Goal: Information Seeking & Learning: Learn about a topic

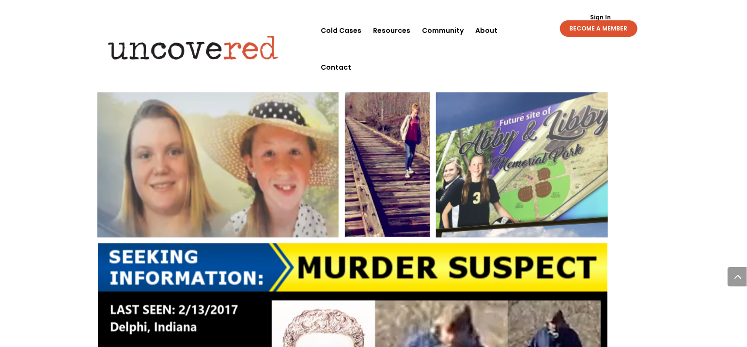
scroll to position [581, 0]
click at [250, 166] on img at bounding box center [353, 271] width 512 height 359
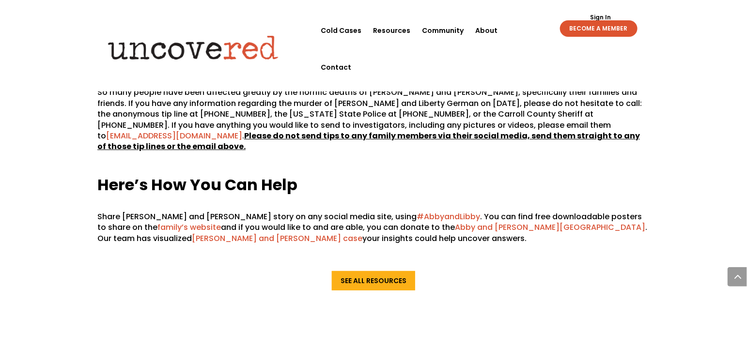
scroll to position [1453, 0]
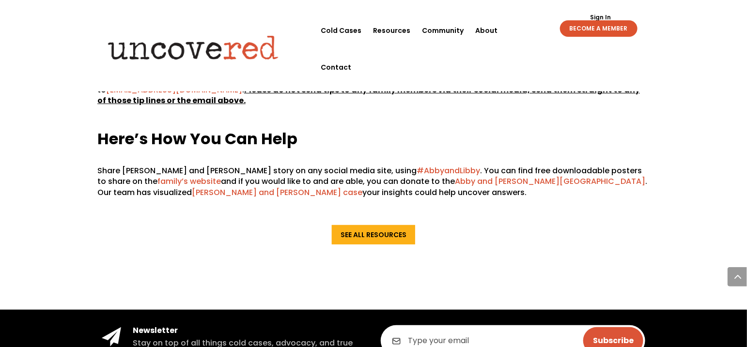
click at [157, 176] on span "family’s website" at bounding box center [188, 181] width 63 height 11
click at [192, 187] on span "Abby and Libby’s case" at bounding box center [277, 192] width 171 height 11
click at [455, 176] on span "Abby and Libby Memorial Park" at bounding box center [550, 181] width 190 height 11
click at [356, 225] on link "See All Resources" at bounding box center [373, 234] width 83 height 19
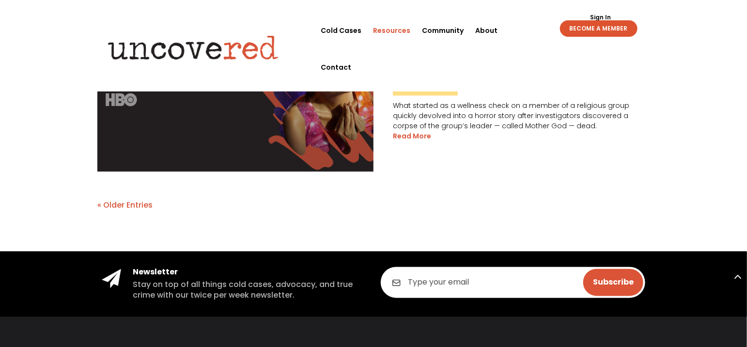
scroll to position [2132, 0]
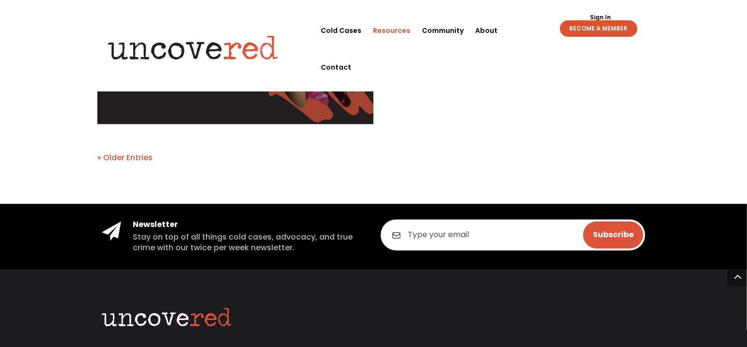
click at [133, 155] on link "« Older Entries" at bounding box center [124, 158] width 55 height 11
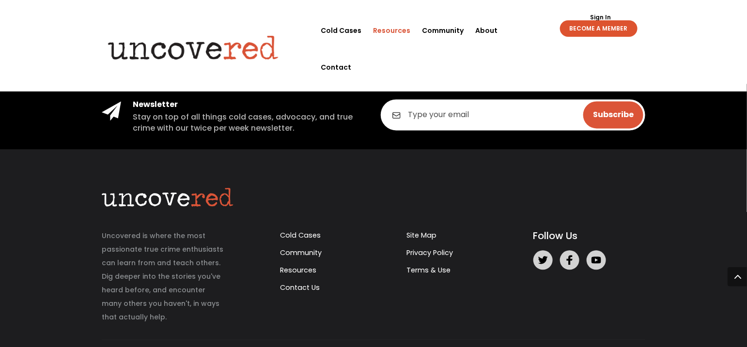
scroll to position [2283, 0]
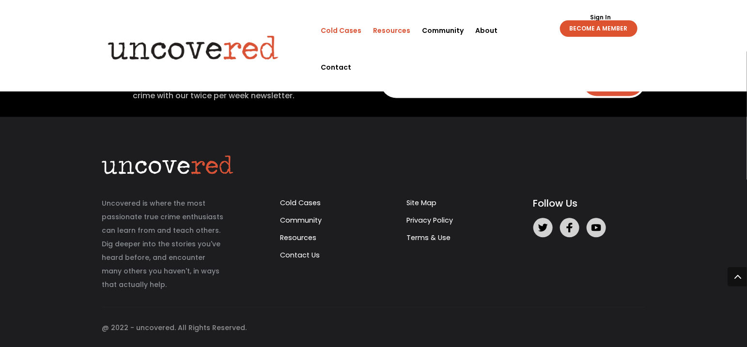
click at [343, 27] on link "Cold Cases" at bounding box center [341, 30] width 41 height 37
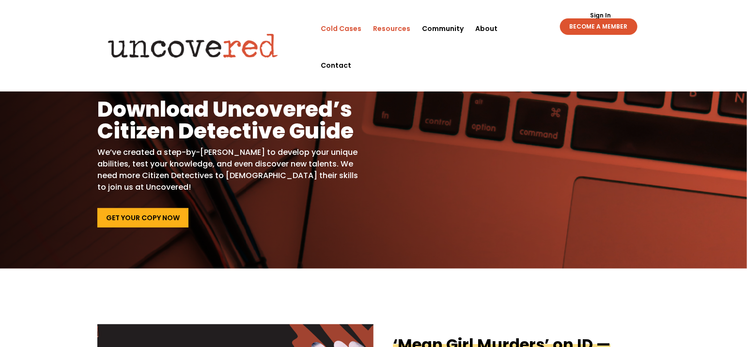
click at [337, 25] on link "Cold Cases" at bounding box center [341, 28] width 41 height 37
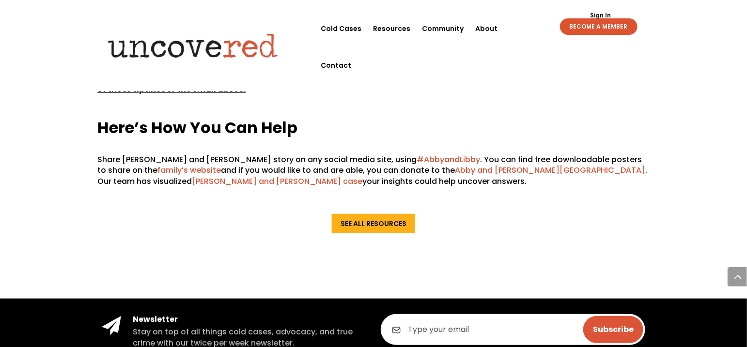
scroll to position [1501, 0]
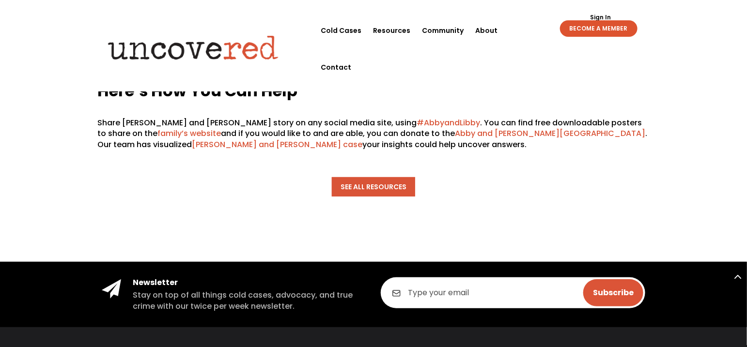
click at [382, 177] on link "See All Resources" at bounding box center [373, 186] width 83 height 19
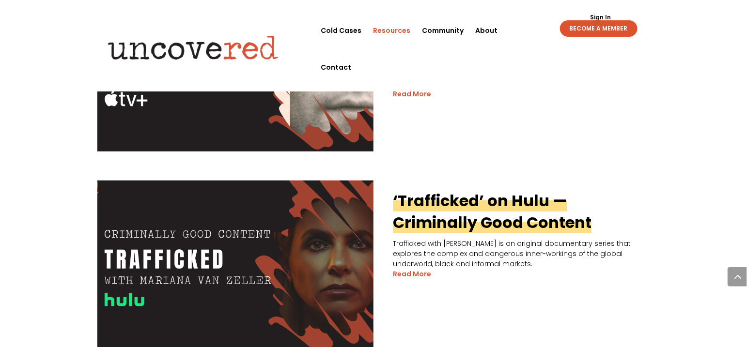
scroll to position [1889, 0]
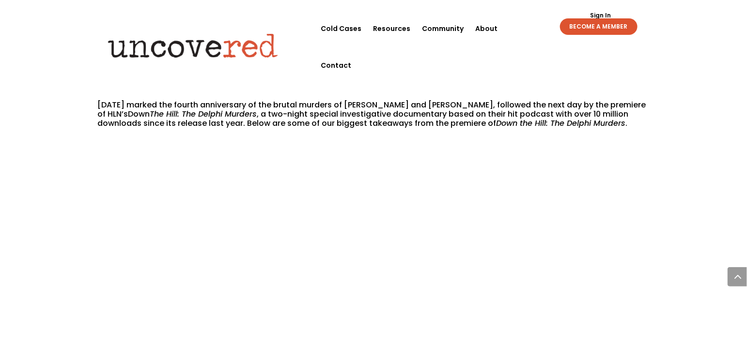
scroll to position [533, 0]
